Goal: Information Seeking & Learning: Learn about a topic

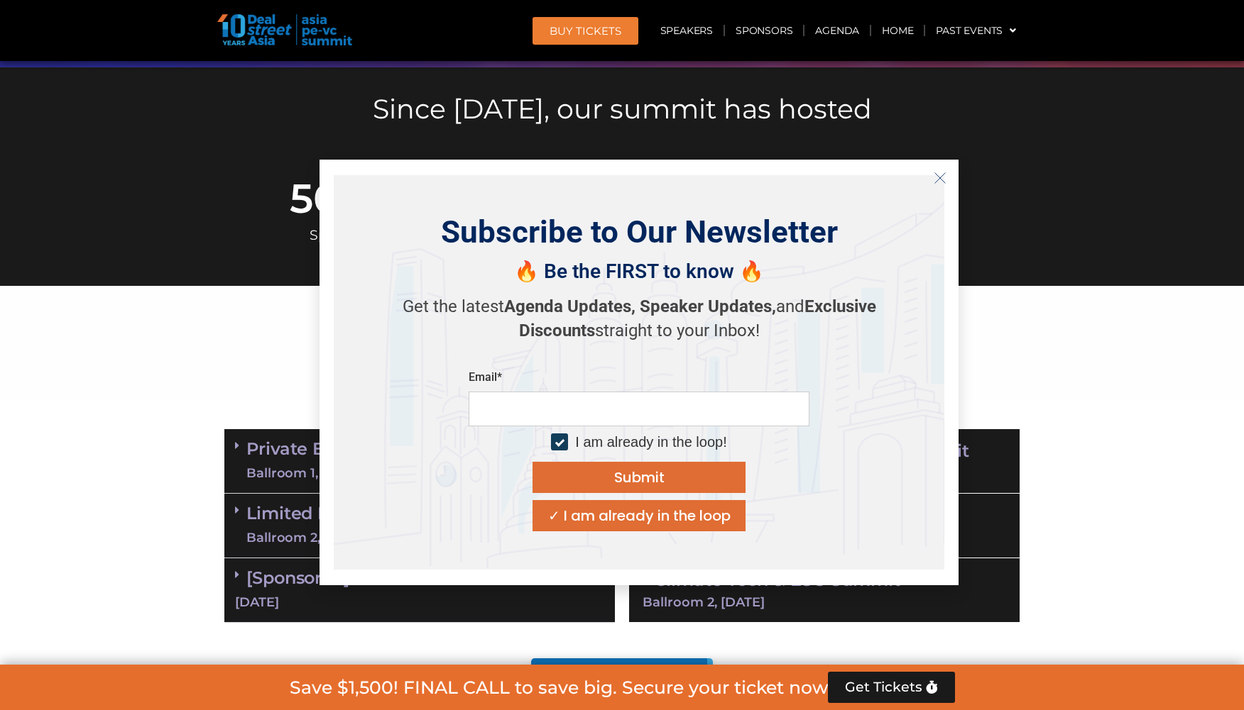
scroll to position [335, 0]
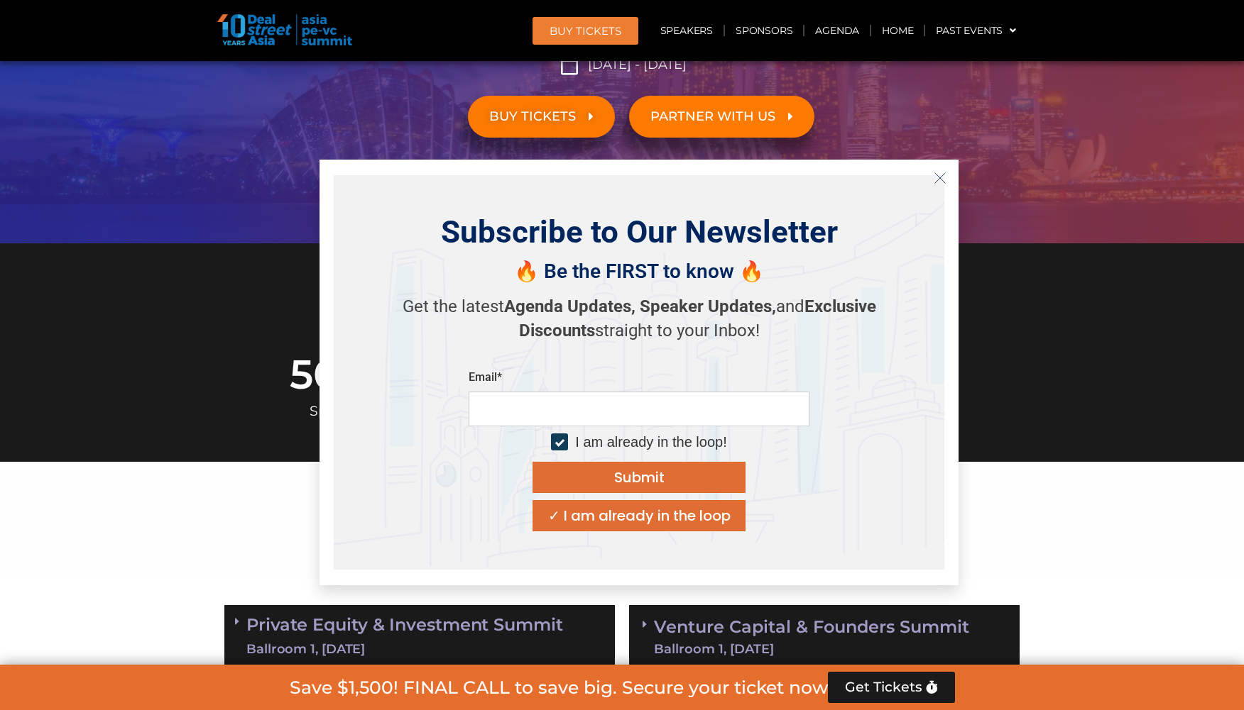
click at [936, 185] on button "Close" at bounding box center [939, 178] width 23 height 23
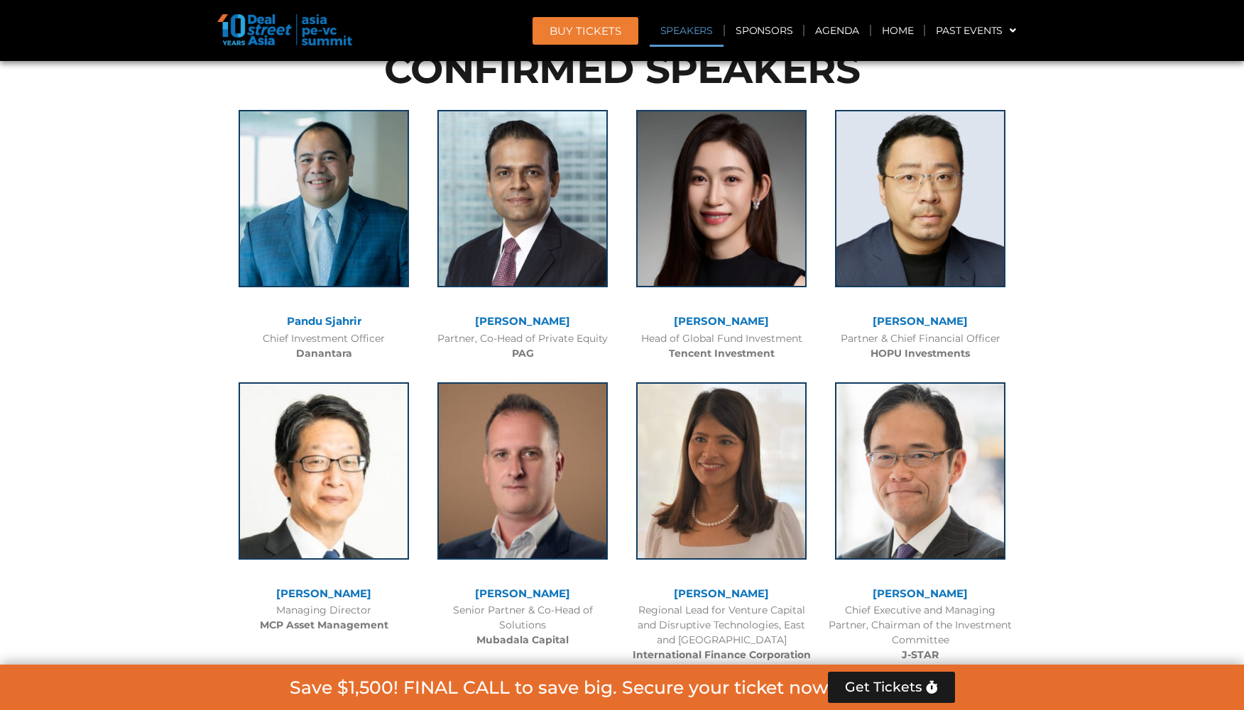
scroll to position [1542, 0]
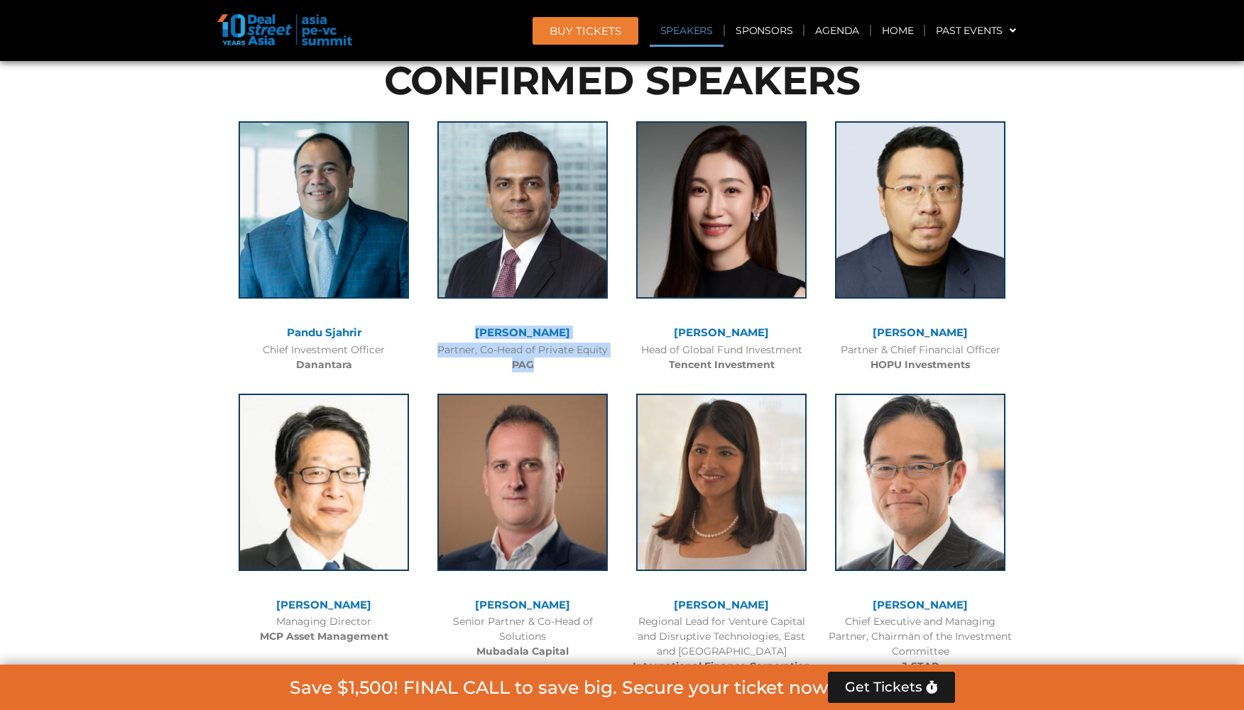
drag, startPoint x: 441, startPoint y: 329, endPoint x: 548, endPoint y: 372, distance: 114.7
click at [548, 372] on div "[PERSON_NAME] Partner, Co-Head of Private Equity PAG" at bounding box center [522, 243] width 199 height 273
copy div "[PERSON_NAME] Partner, Co-Head of Private Equity PAG"
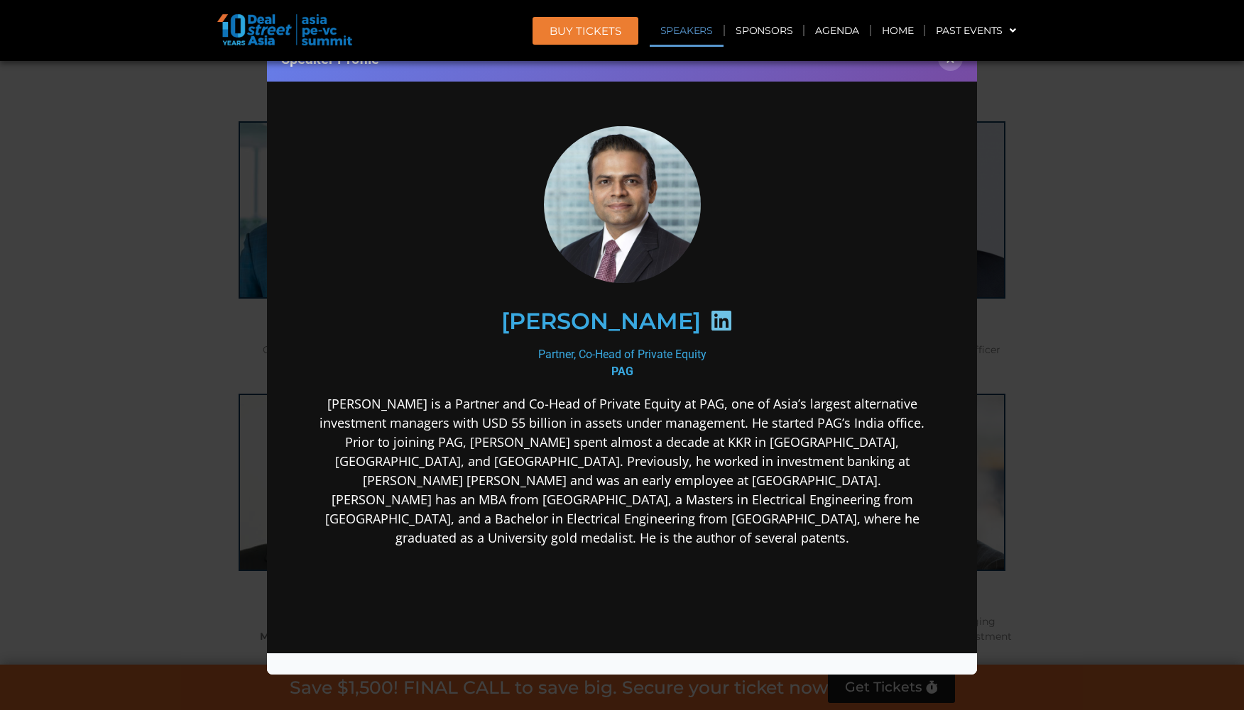
scroll to position [0, 0]
click at [1093, 182] on div "Speaker Profile ×" at bounding box center [622, 355] width 1244 height 710
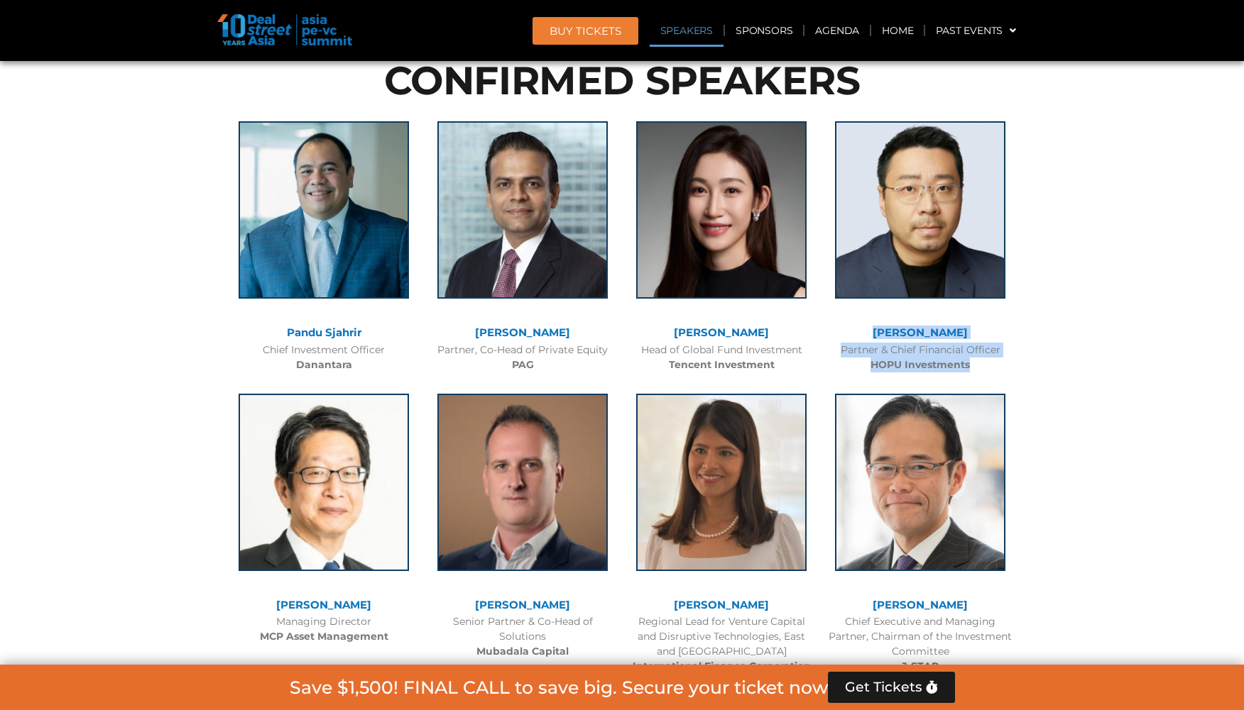
drag, startPoint x: 1010, startPoint y: 358, endPoint x: 875, endPoint y: 337, distance: 136.4
click at [875, 337] on div "[PERSON_NAME] Partner & Chief Financial Officer HOPU Investments" at bounding box center [919, 243] width 199 height 273
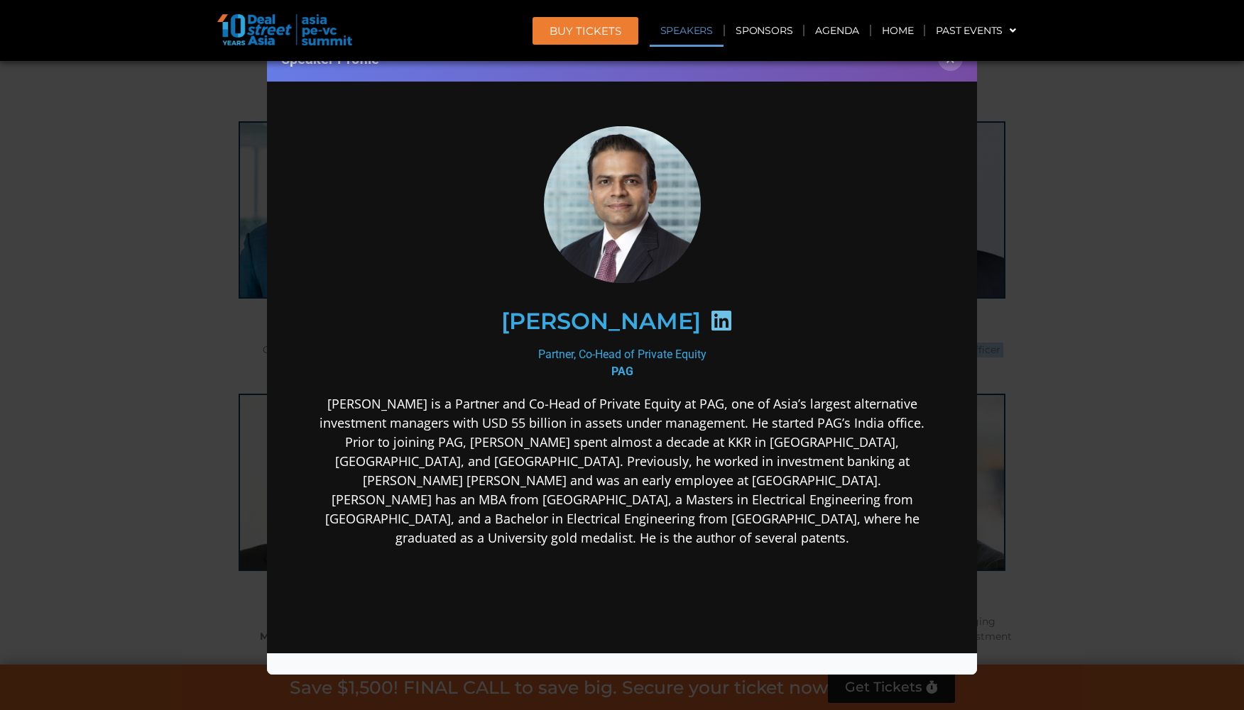
copy div "[PERSON_NAME] Partner & Chief Financial Officer HOPU Investments"
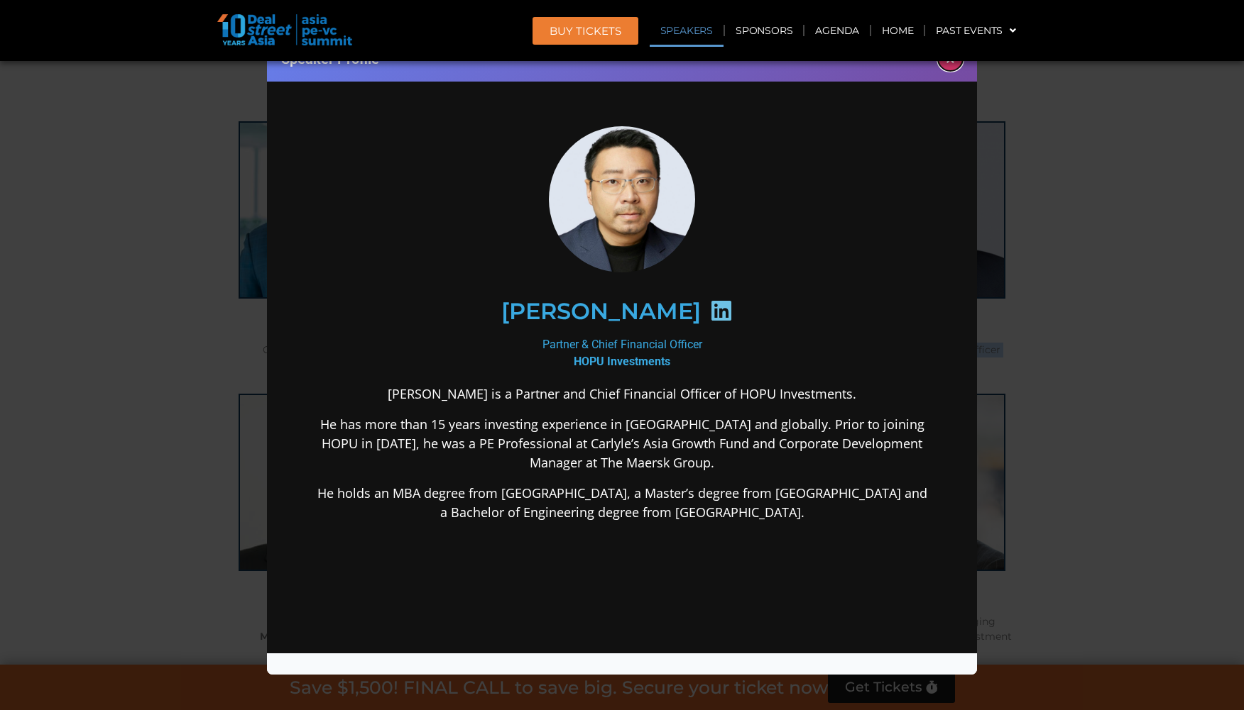
click at [945, 66] on button "×" at bounding box center [950, 58] width 25 height 25
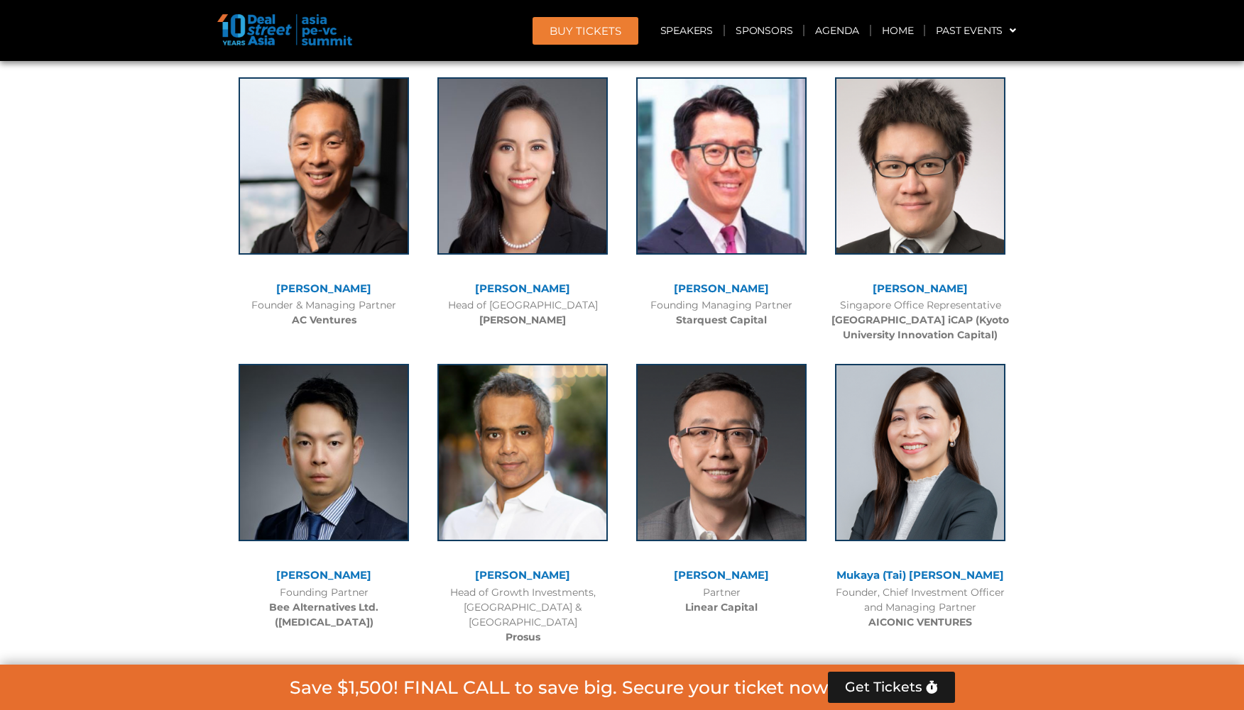
scroll to position [5939, 0]
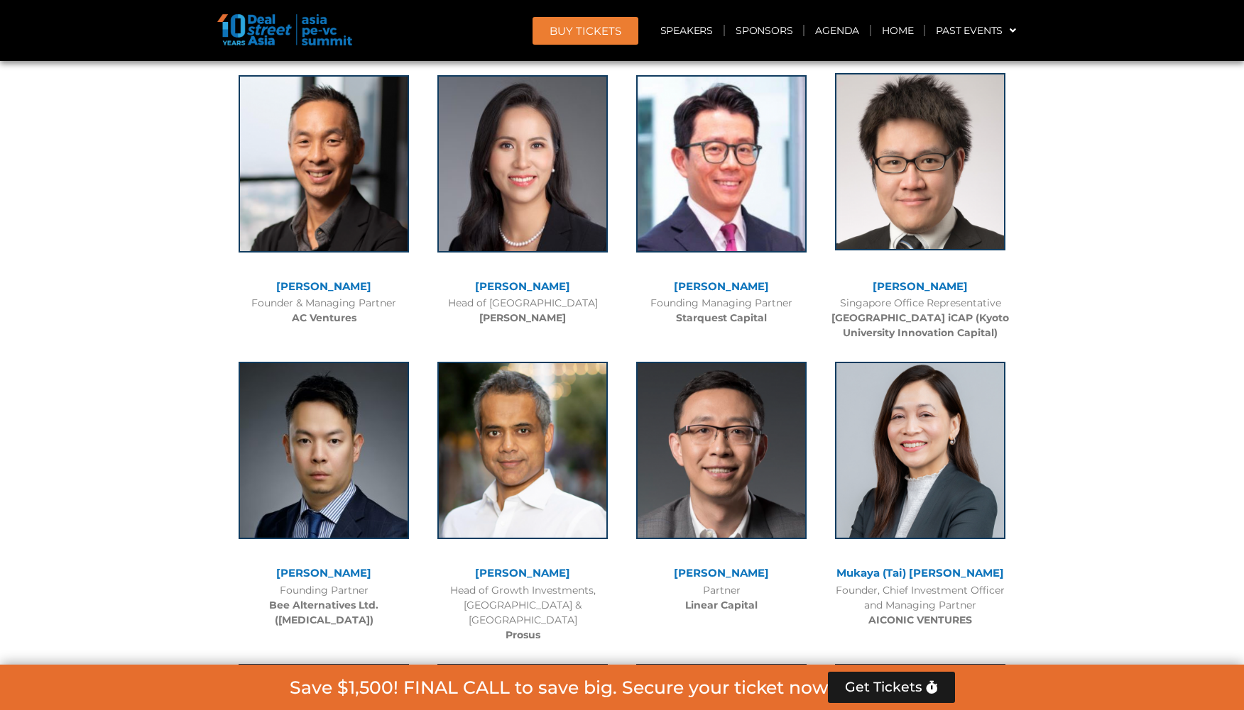
click at [923, 194] on img at bounding box center [920, 161] width 170 height 177
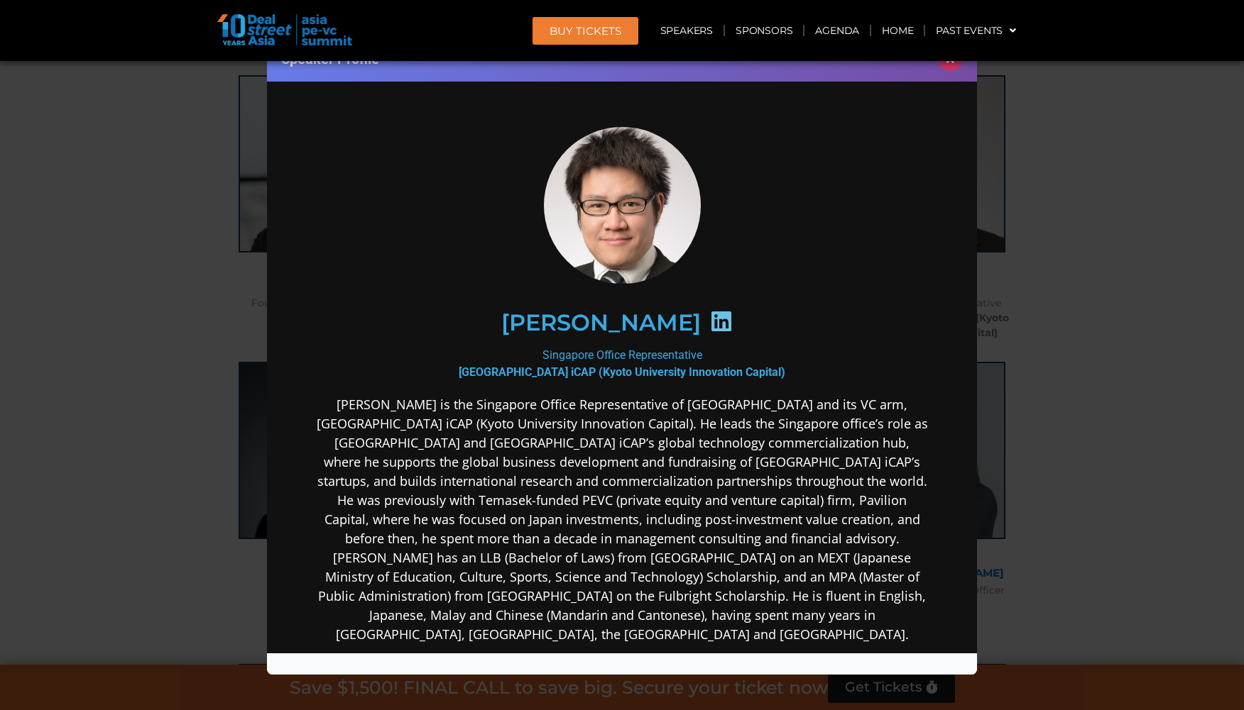
scroll to position [0, 0]
click at [945, 67] on button "×" at bounding box center [950, 58] width 25 height 25
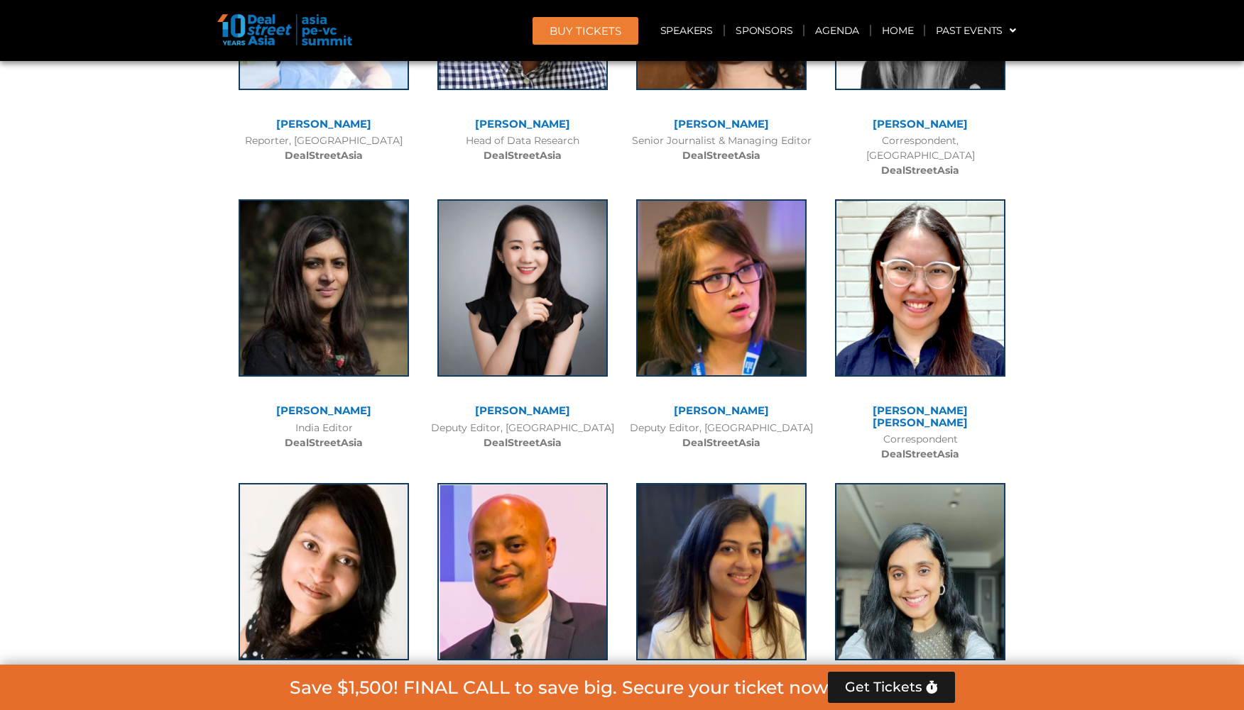
scroll to position [10198, 0]
